Goal: Task Accomplishment & Management: Manage account settings

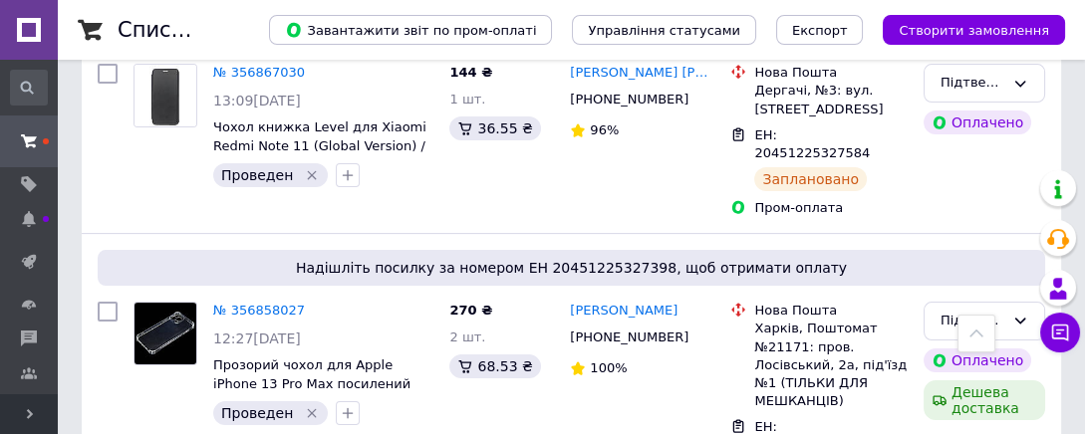
scroll to position [789, 0]
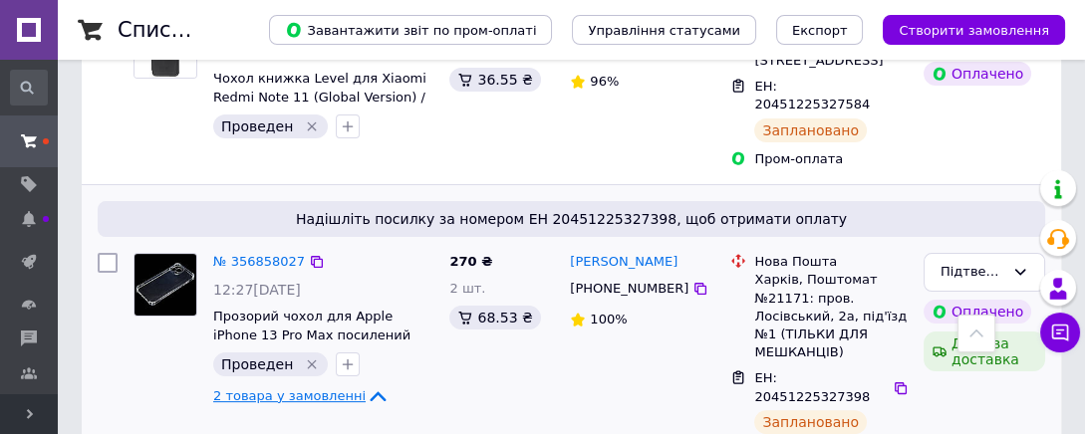
scroll to position [854, 0]
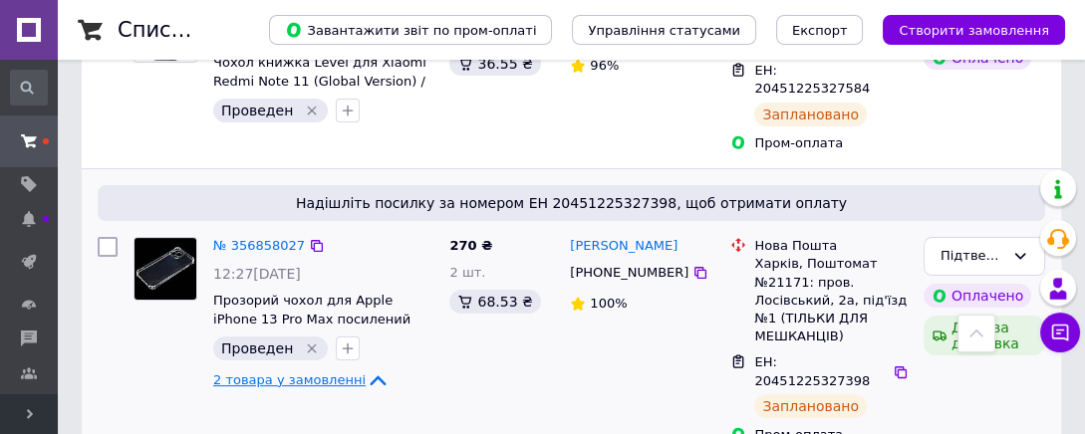
click at [626, 265] on span "+380630366338" at bounding box center [629, 272] width 119 height 15
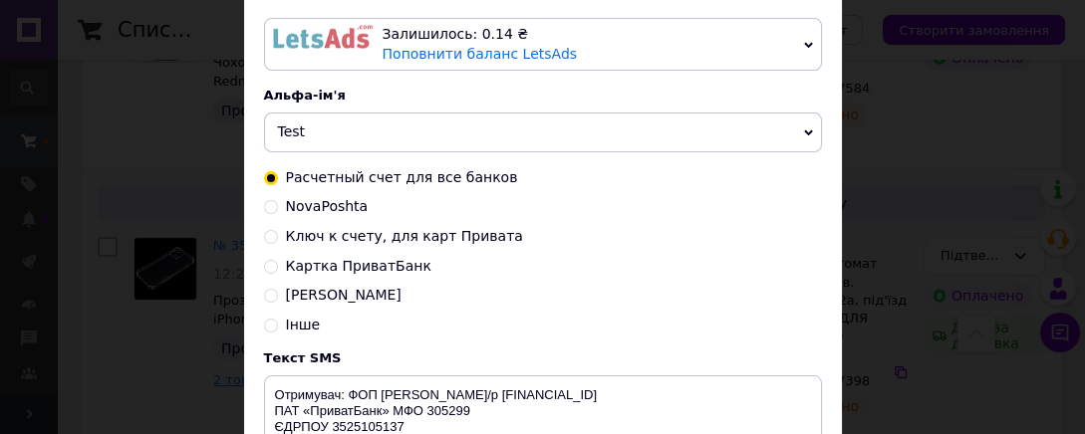
scroll to position [137, 0]
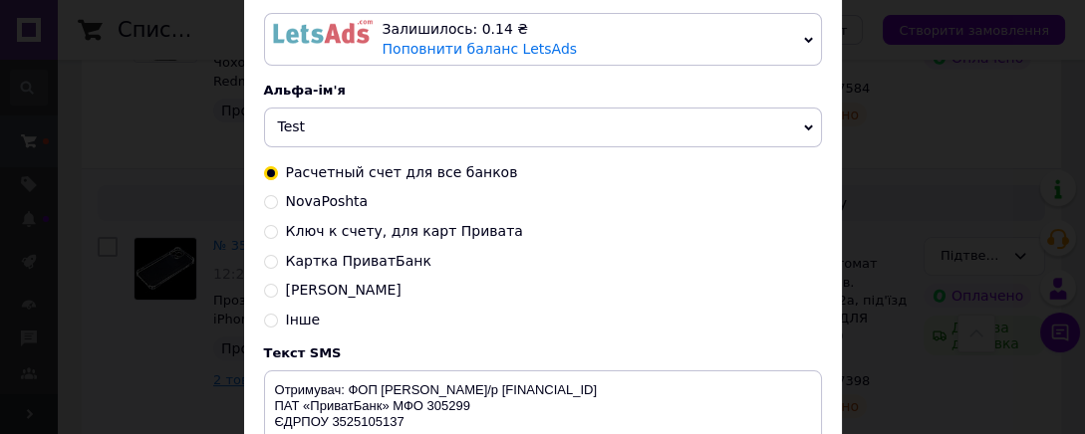
click at [901, 145] on div "× Відправка SMS Залишилось: 0.14 ₴ Поповнити баланс LetsAds Залишилось: 62.08 ₴…" at bounding box center [542, 217] width 1085 height 434
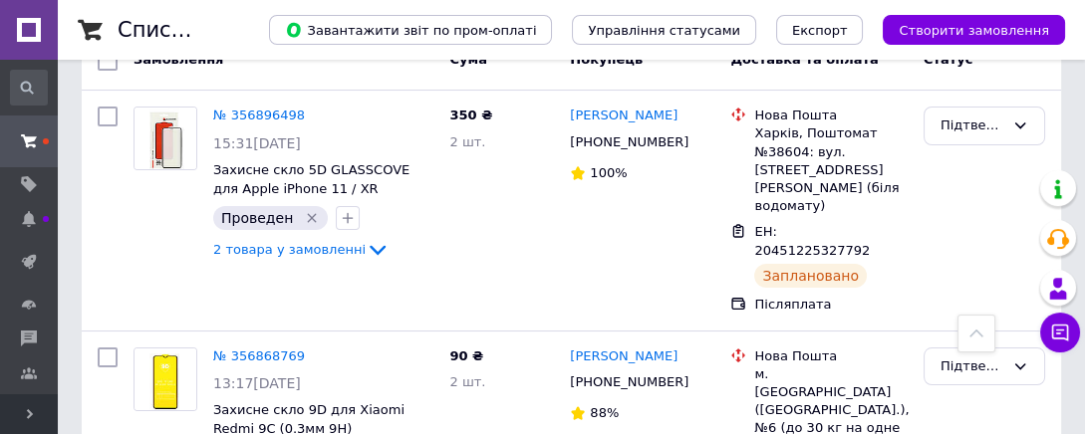
scroll to position [180, 0]
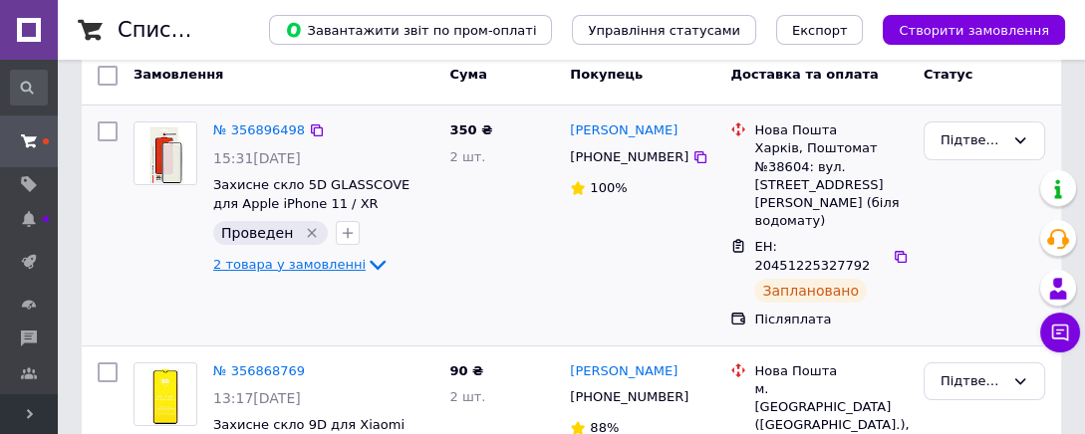
click at [366, 266] on icon at bounding box center [378, 265] width 24 height 24
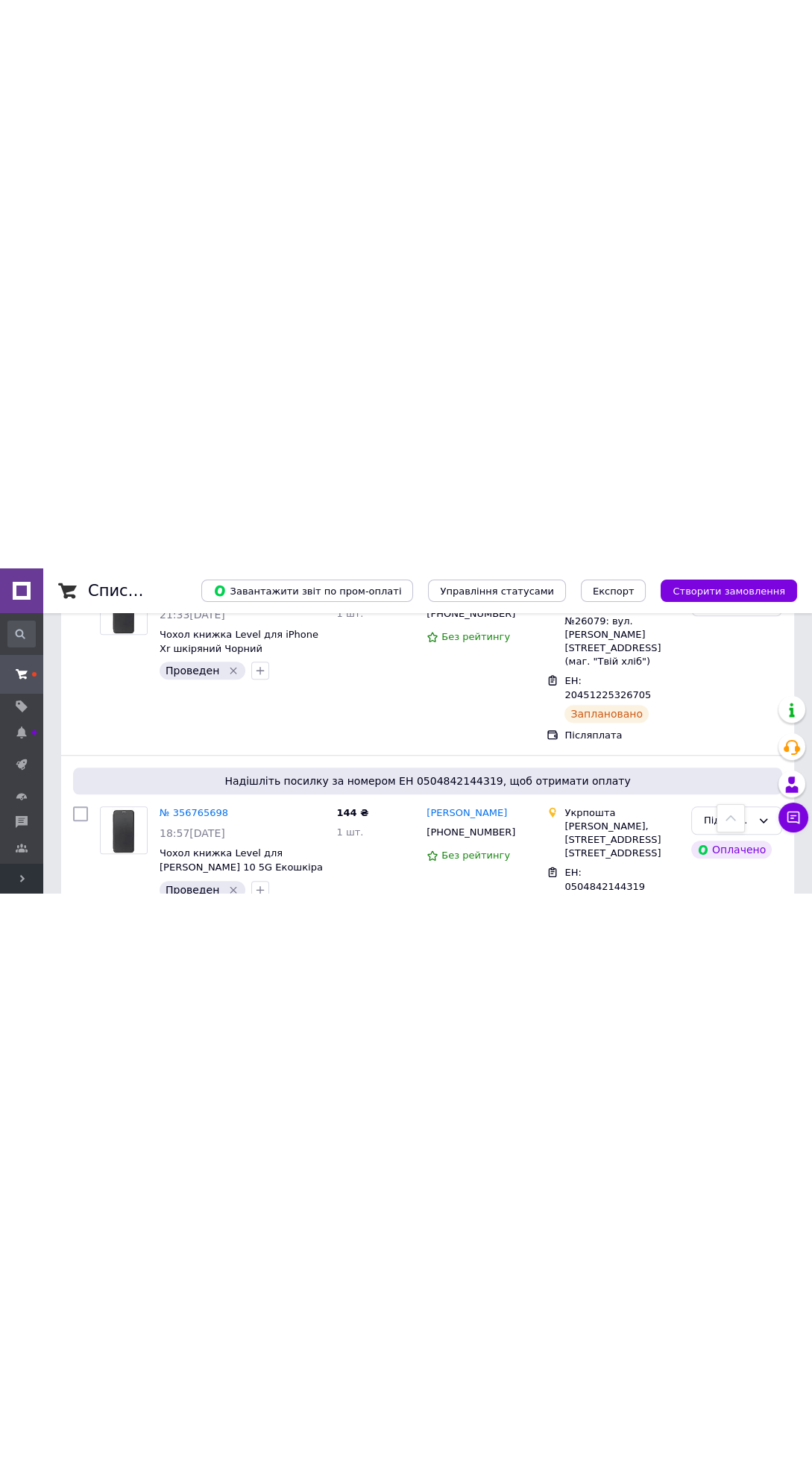
scroll to position [1133, 0]
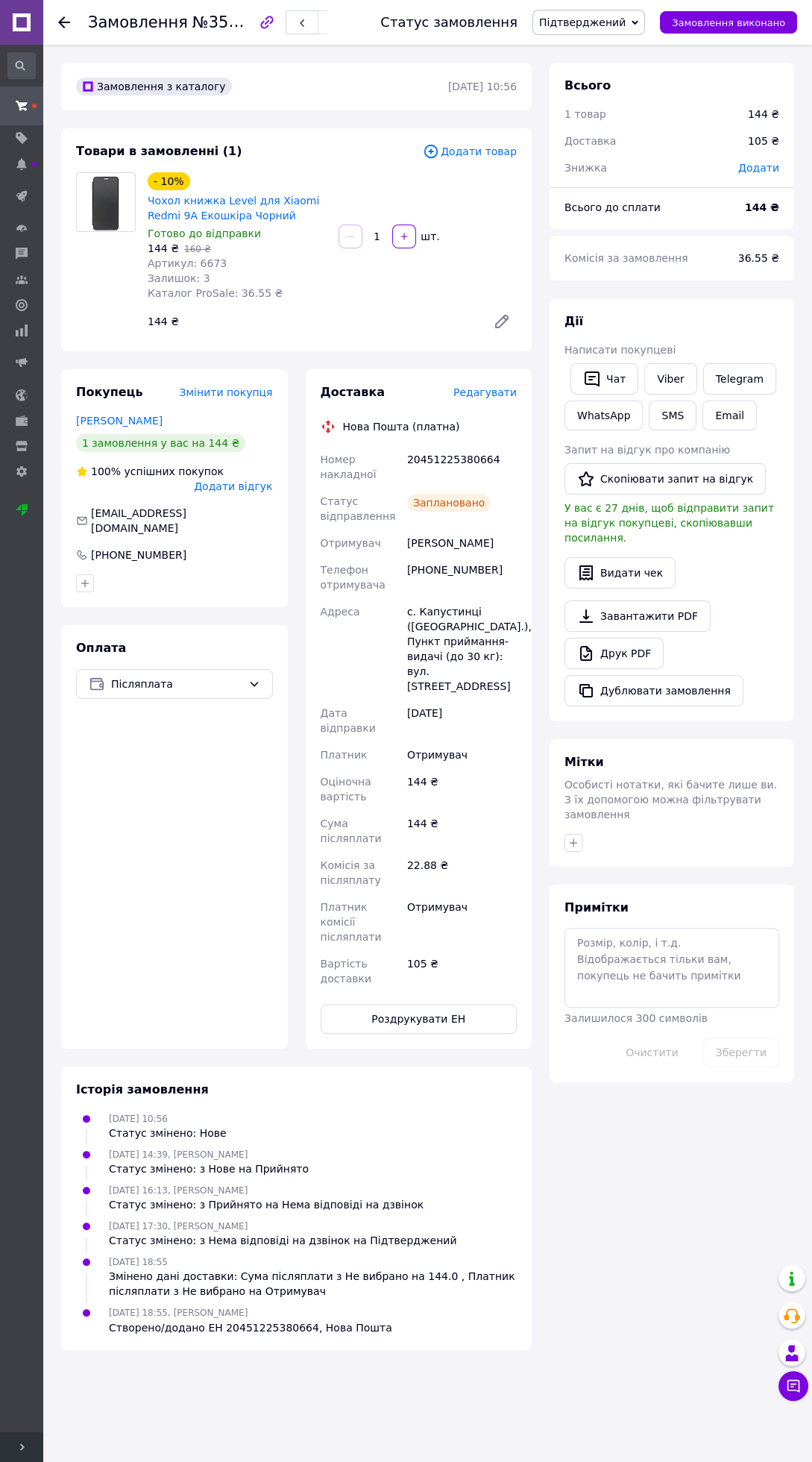
click at [495, 393] on span "Редагувати" at bounding box center [485, 392] width 64 height 12
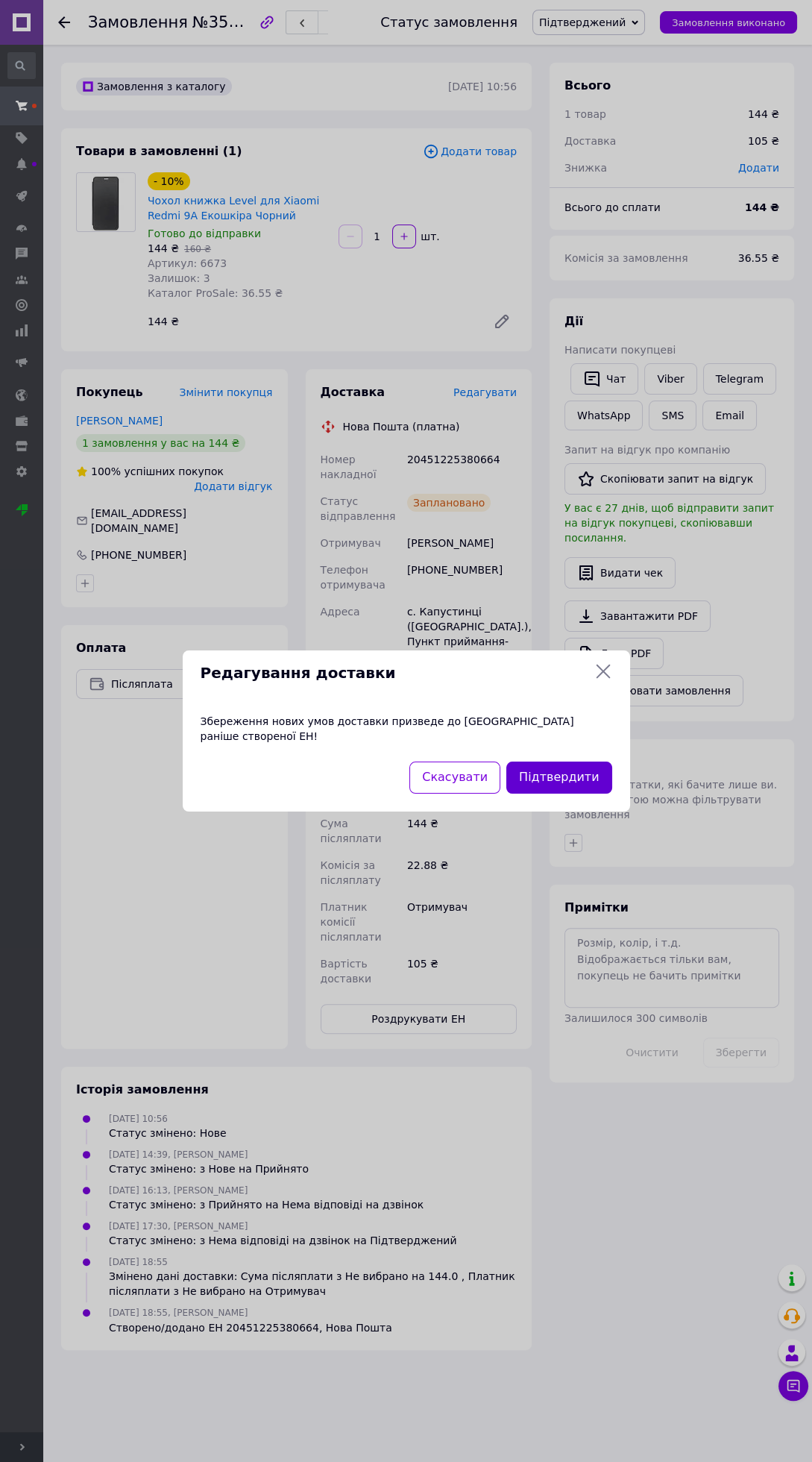
click at [592, 770] on button "Підтвердити" at bounding box center [558, 777] width 105 height 32
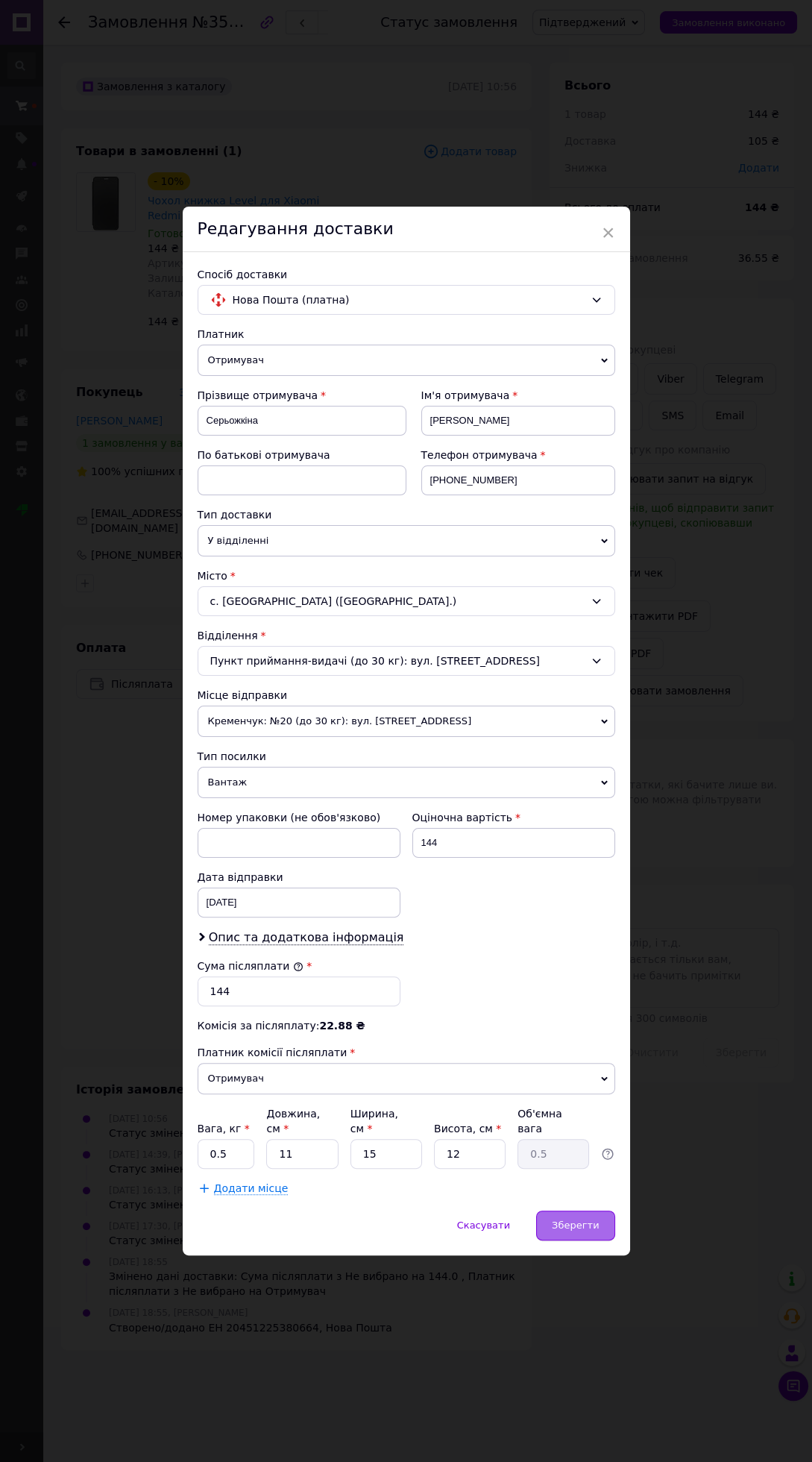
click at [586, 1231] on span "Зберегти" at bounding box center [575, 1225] width 47 height 11
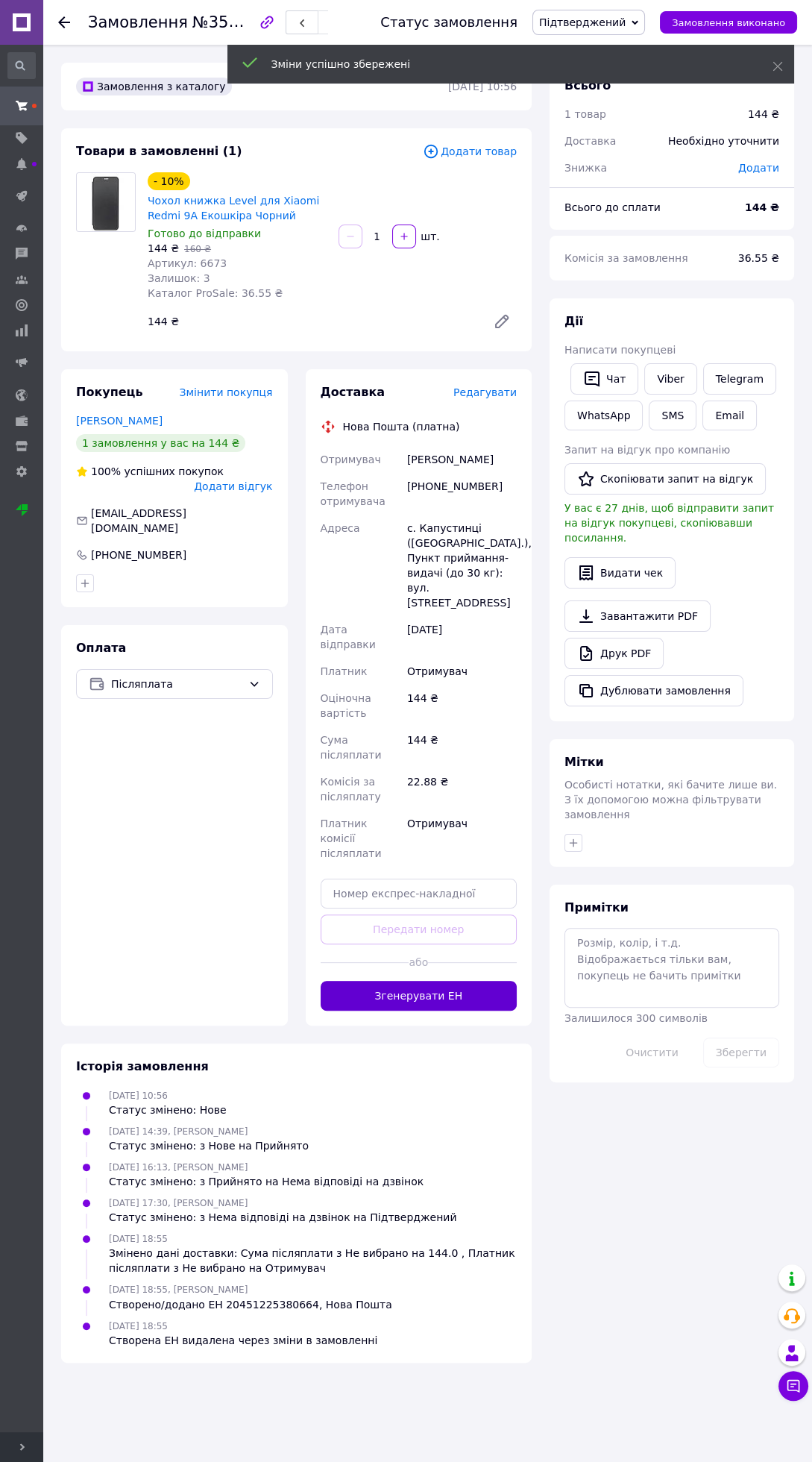
click at [447, 981] on button "Згенерувати ЕН" at bounding box center [418, 996] width 197 height 30
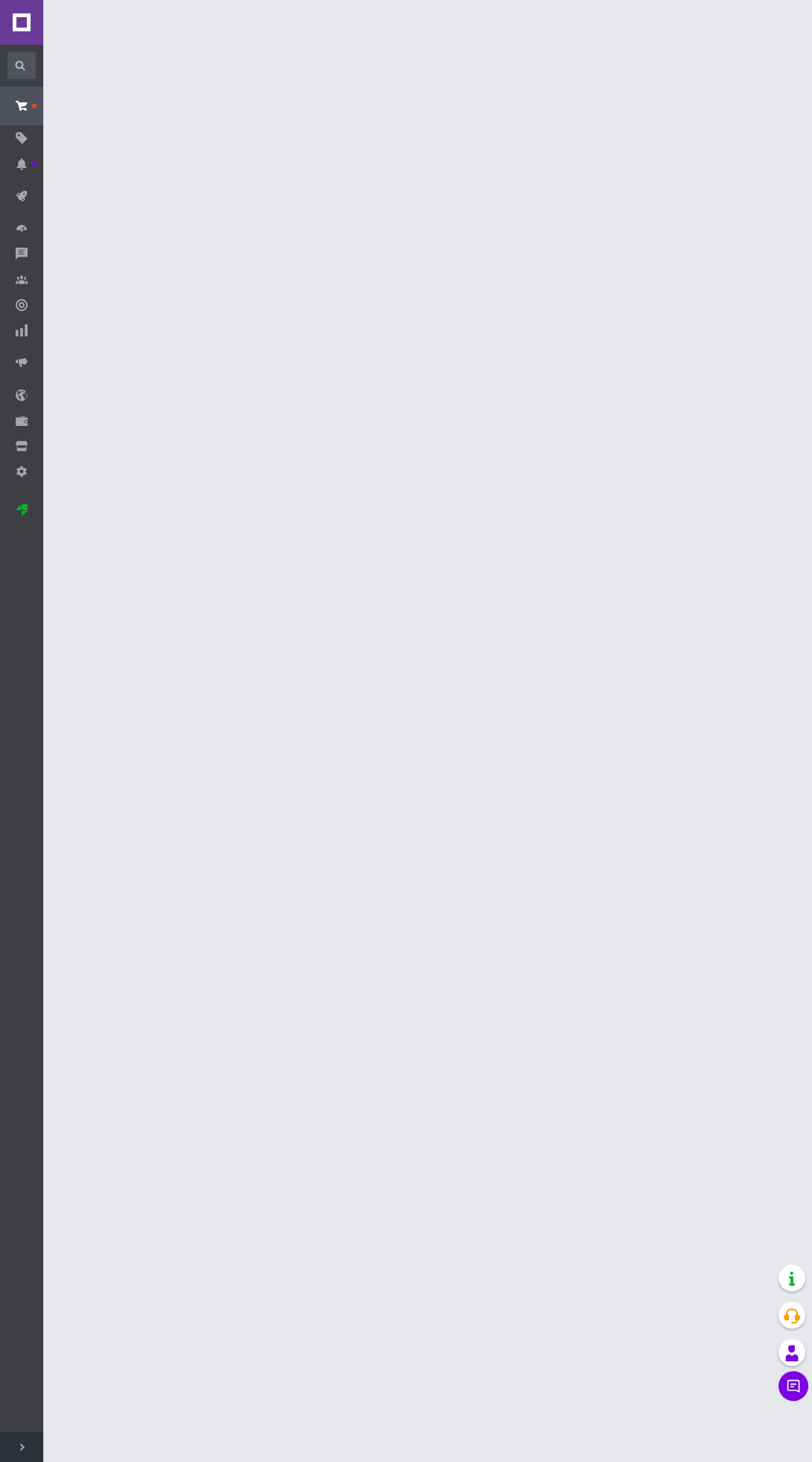
click at [22, 1446] on icon at bounding box center [22, 1447] width 7 height 7
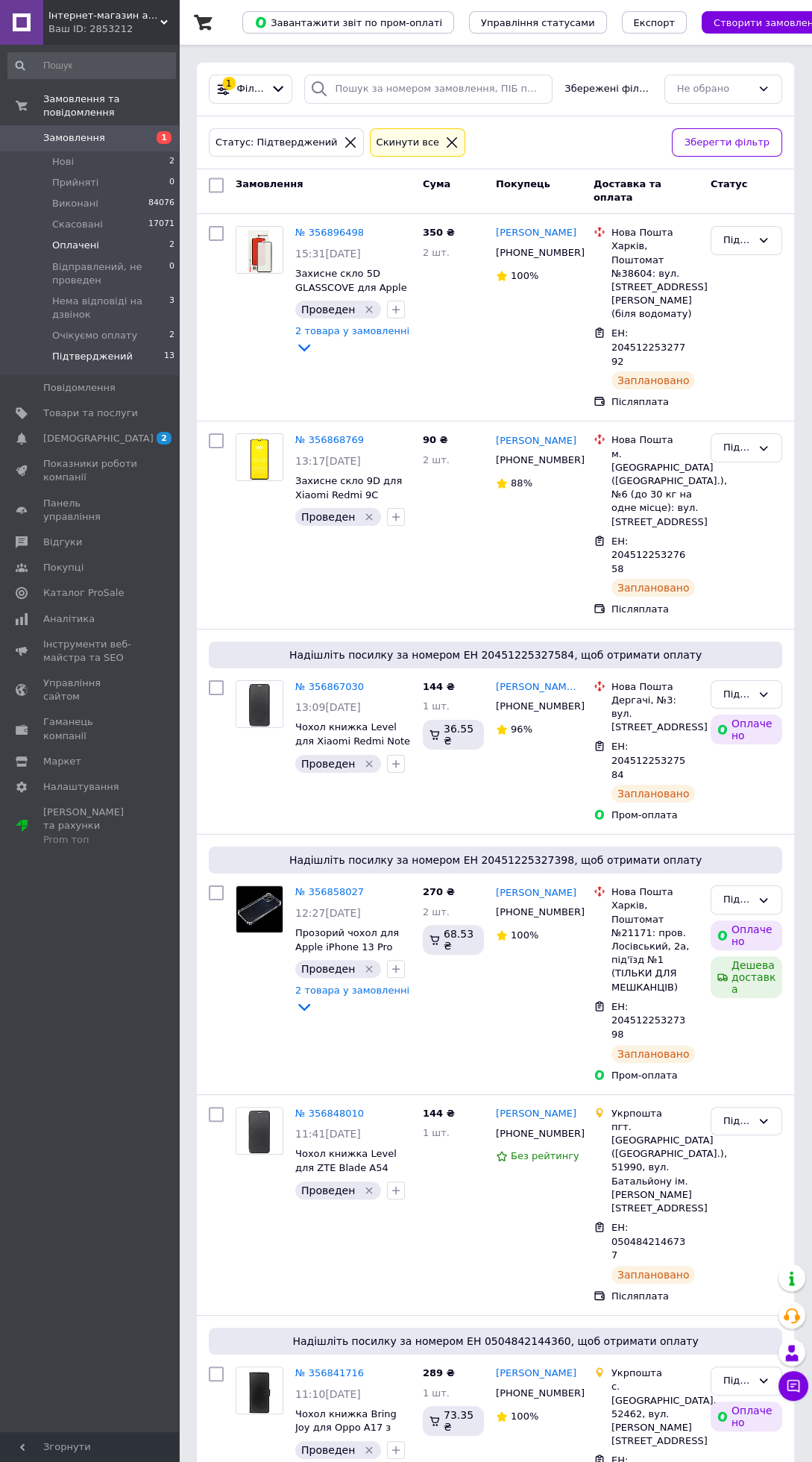
click at [144, 235] on li "Оплачені 2" at bounding box center [91, 246] width 183 height 21
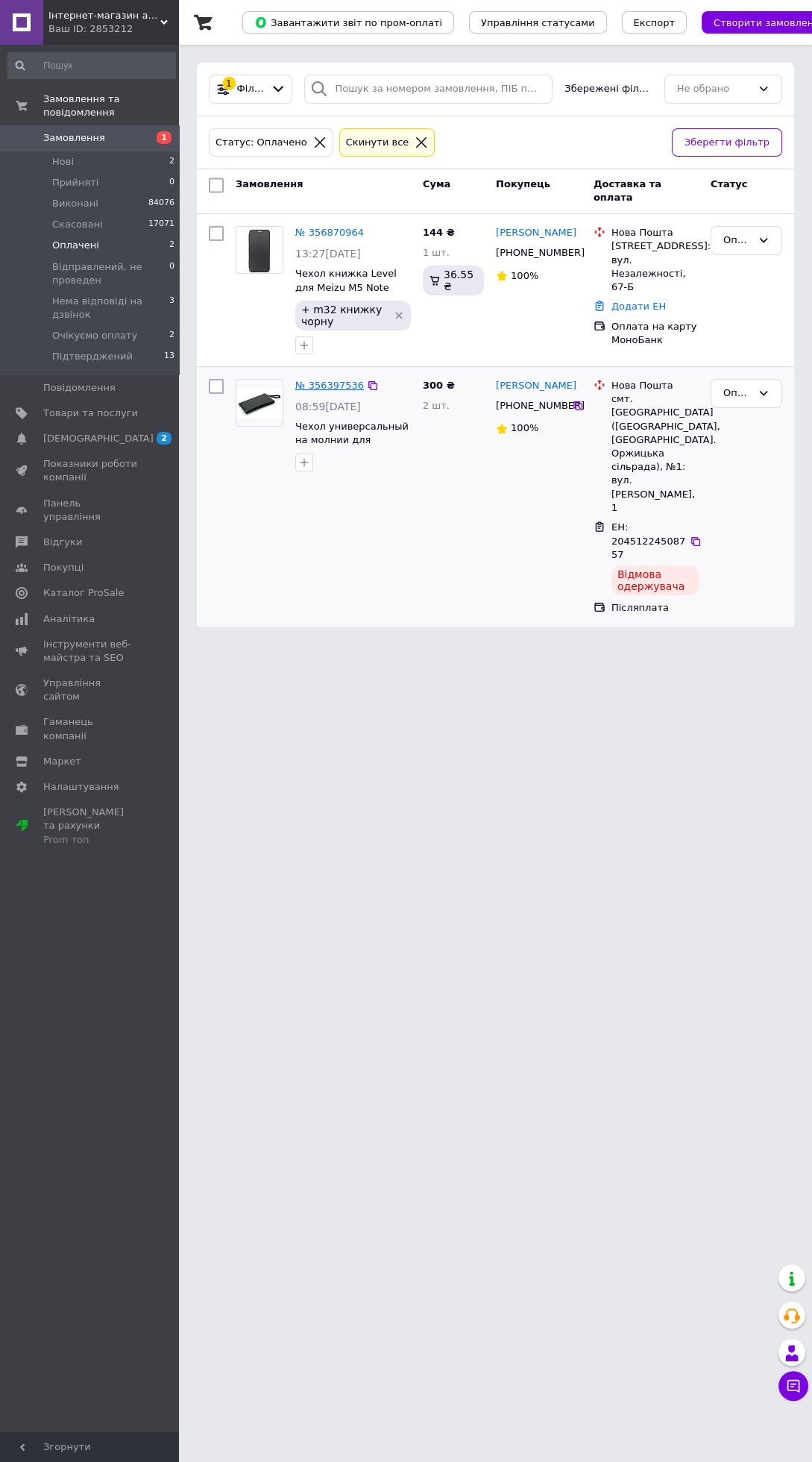
click at [326, 383] on link "№ 356397536" at bounding box center [330, 385] width 69 height 11
